Goal: Information Seeking & Learning: Check status

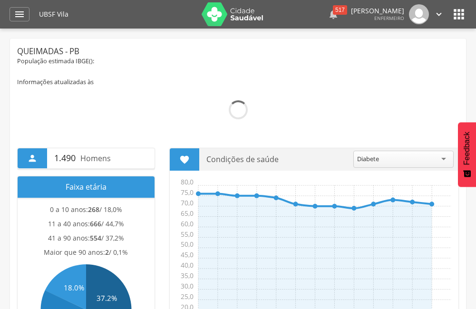
click at [328, 17] on icon "" at bounding box center [333, 14] width 11 height 11
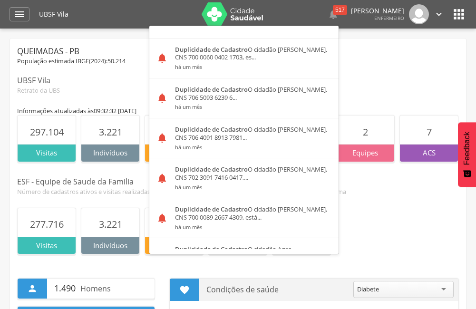
scroll to position [714, 0]
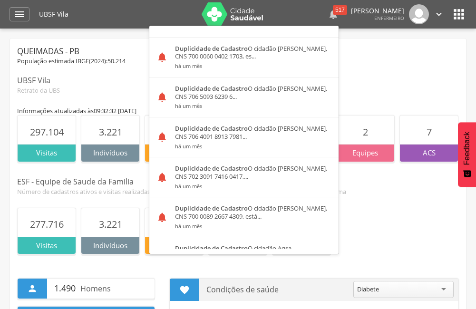
click at [328, 10] on icon "" at bounding box center [333, 14] width 11 height 11
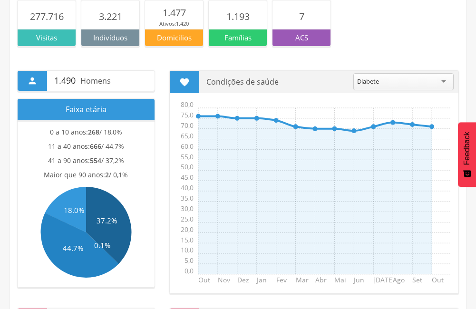
scroll to position [0, 0]
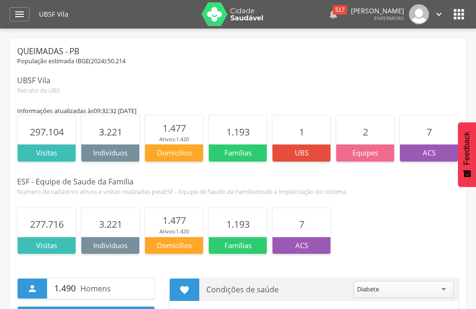
click at [328, 21] on div " 517" at bounding box center [333, 14] width 11 height 20
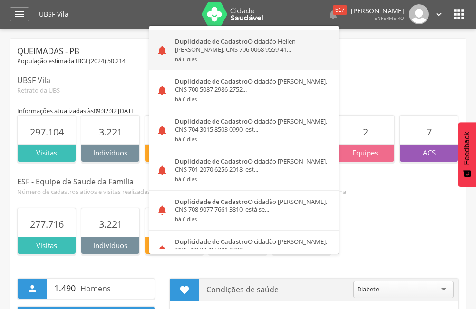
click at [208, 49] on div "Duplicidade de Cadastro O cidadão Hellen [PERSON_NAME], CNS 706 0068 9559 41...…" at bounding box center [253, 50] width 171 height 40
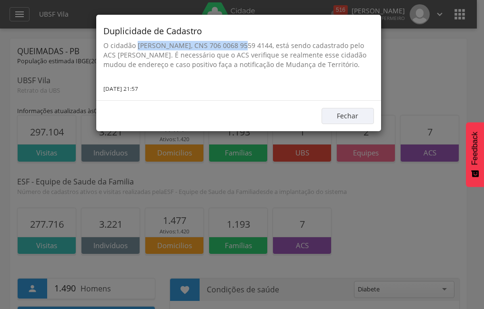
drag, startPoint x: 137, startPoint y: 44, endPoint x: 229, endPoint y: 43, distance: 92.4
click at [229, 43] on p "O cidadão [PERSON_NAME], CNS 706 0068 9559 4144, está sendo cadastrado pelo ACS…" at bounding box center [238, 55] width 270 height 29
copy p "Hellen [PERSON_NAME]"
click at [333, 124] on button "Fechar" at bounding box center [347, 116] width 52 height 16
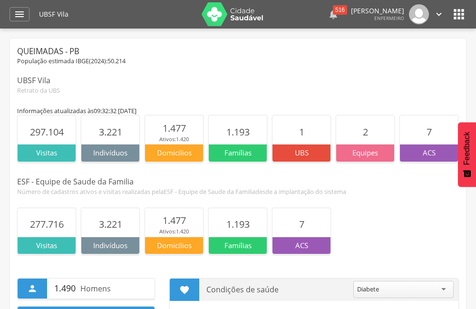
click at [333, 8] on div "516" at bounding box center [340, 10] width 14 height 10
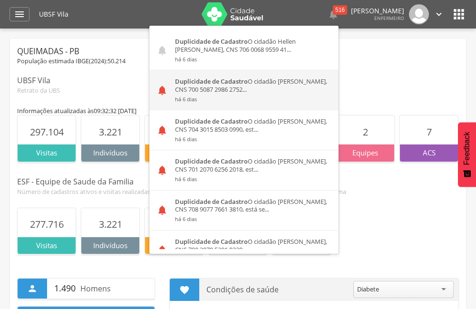
click at [274, 93] on div "Duplicidade de Cadastro O cidadão [PERSON_NAME], CNS 700 5087 2986 2752... há 6…" at bounding box center [253, 90] width 171 height 40
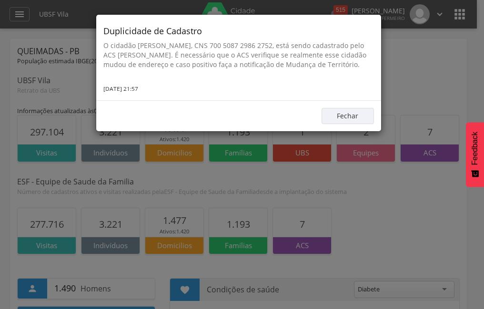
click at [353, 113] on div "Fechar" at bounding box center [238, 115] width 285 height 31
click at [354, 124] on button "Fechar" at bounding box center [347, 116] width 52 height 16
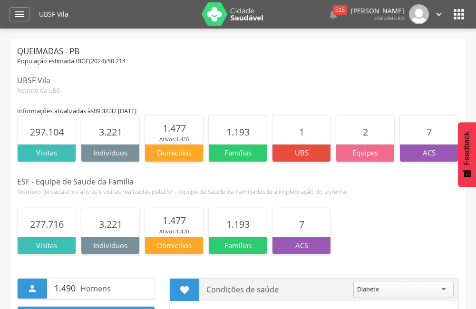
click at [459, 16] on icon "" at bounding box center [459, 14] width 15 height 15
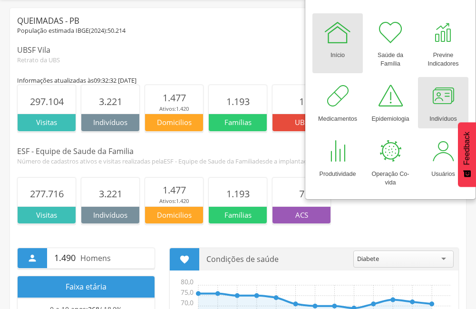
scroll to position [48, 0]
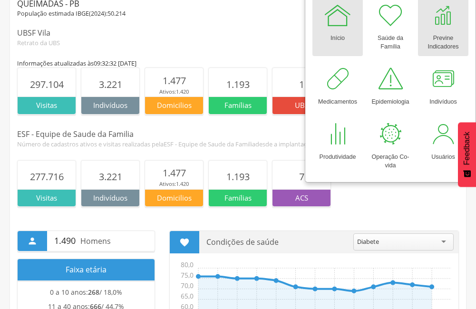
click at [443, 38] on div "Previne Indicadores" at bounding box center [443, 41] width 41 height 22
